Goal: Check status: Check status

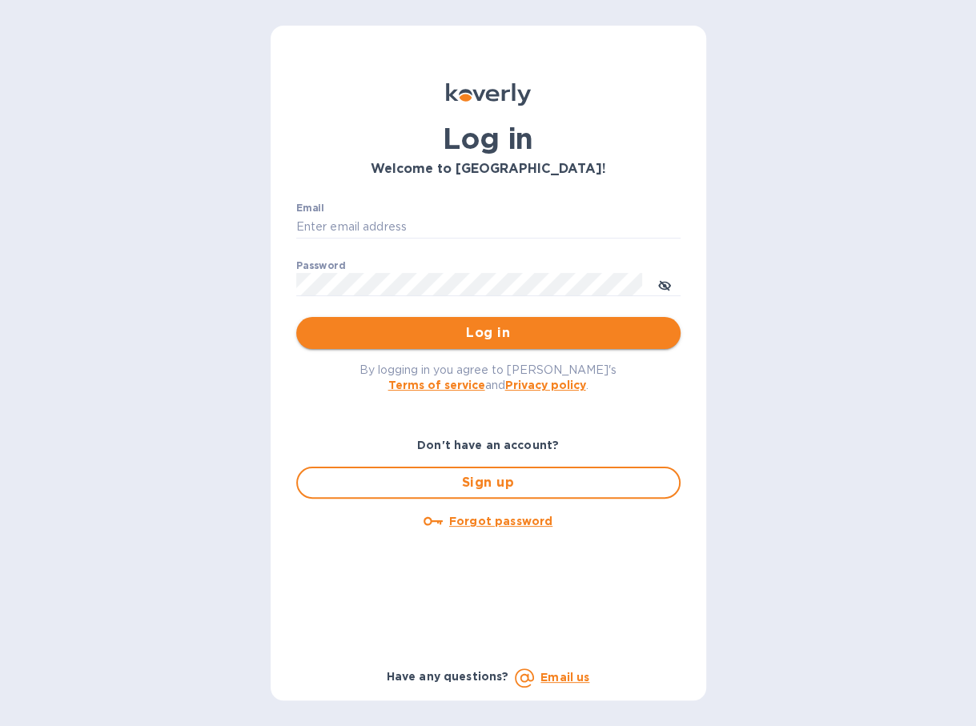
type input "tamanifood@gmail.com"
click at [480, 332] on span "Log in" at bounding box center [488, 333] width 359 height 19
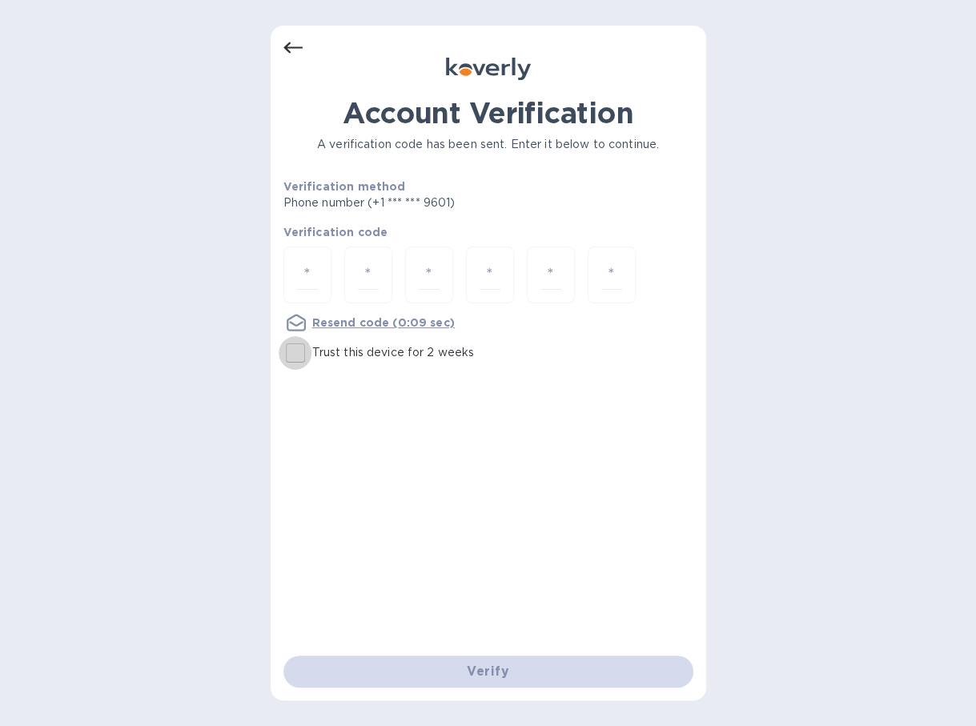
click at [293, 353] on input "Trust this device for 2 weeks" at bounding box center [296, 353] width 34 height 34
checkbox input "true"
click at [315, 269] on input "number" at bounding box center [307, 275] width 21 height 30
type input "7"
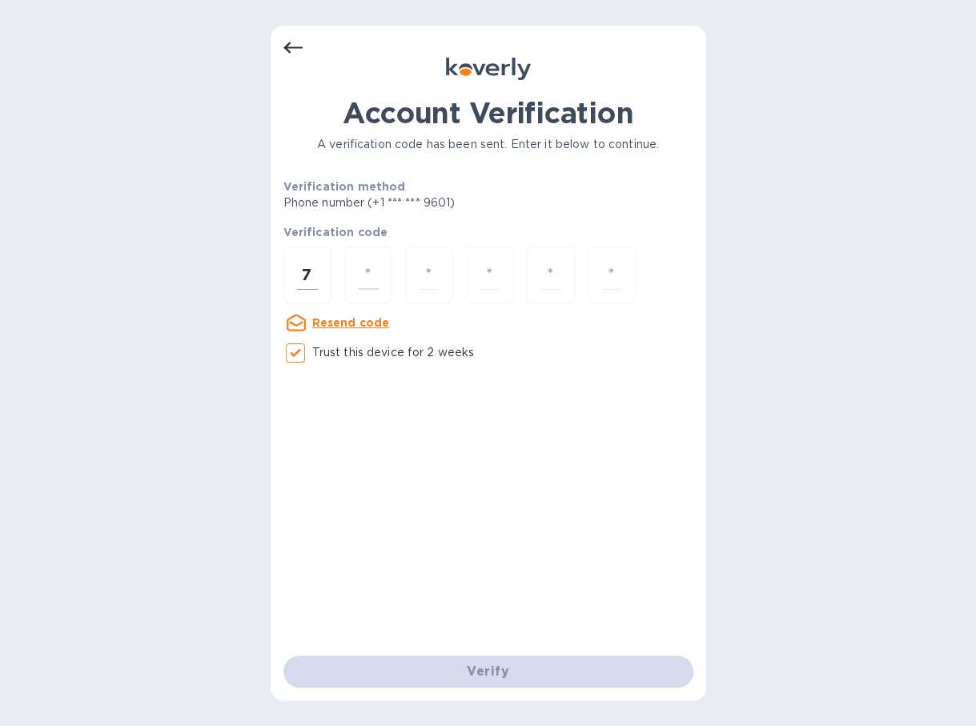
type input "9"
type input "0"
type input "4"
type input "8"
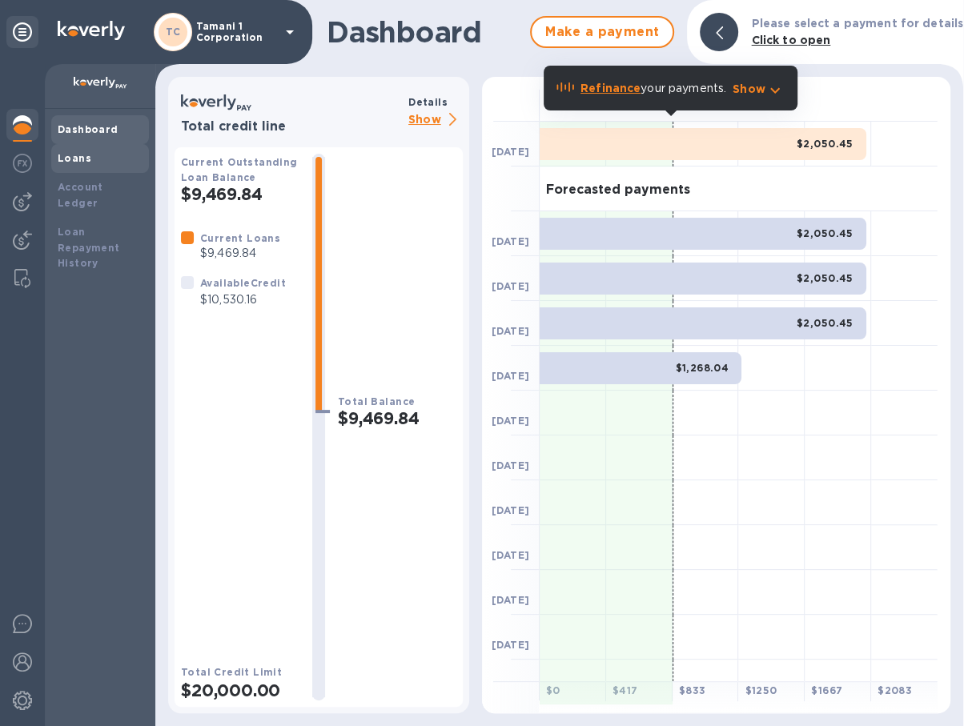
click at [96, 170] on div "Loans" at bounding box center [100, 158] width 98 height 29
